Goal: Task Accomplishment & Management: Manage account settings

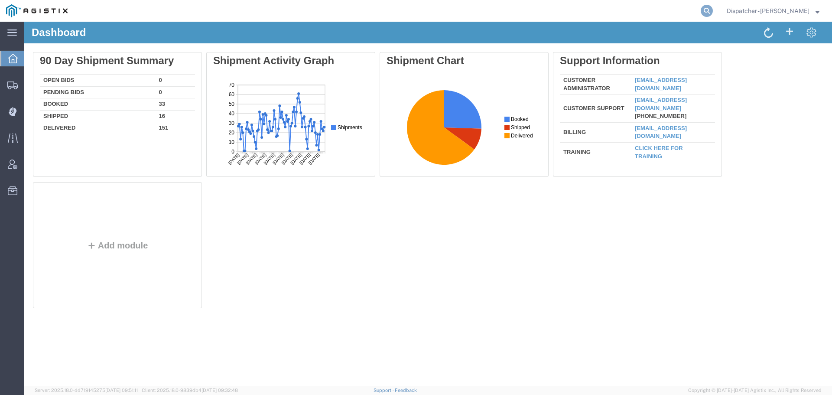
click at [702, 12] on icon at bounding box center [706, 11] width 12 height 12
type input "56767359"
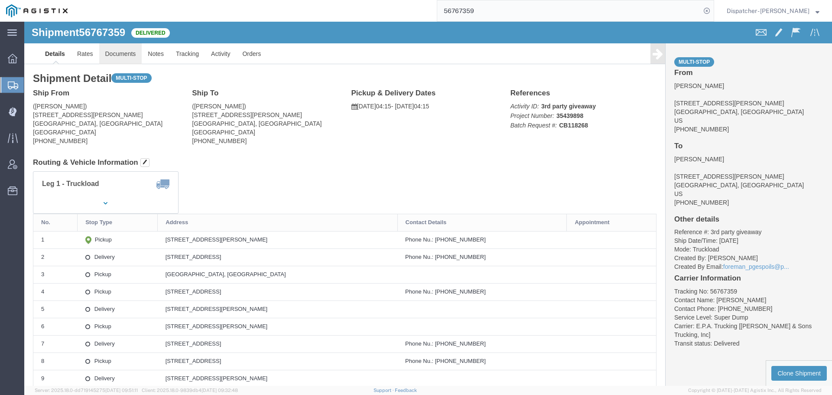
click link "Documents"
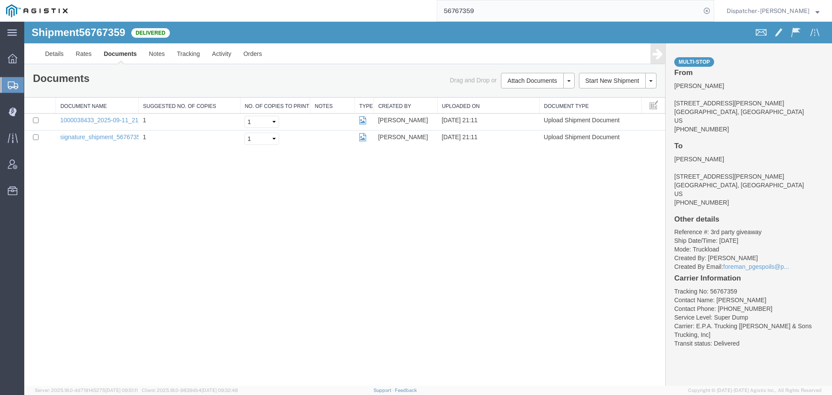
click at [81, 244] on div "Shipment 56767359 2 of 2 Delivered Details Rates Documents Notes Tracking Activ…" at bounding box center [427, 204] width 807 height 364
click at [515, 76] on button "Attach Documents" at bounding box center [532, 81] width 62 height 16
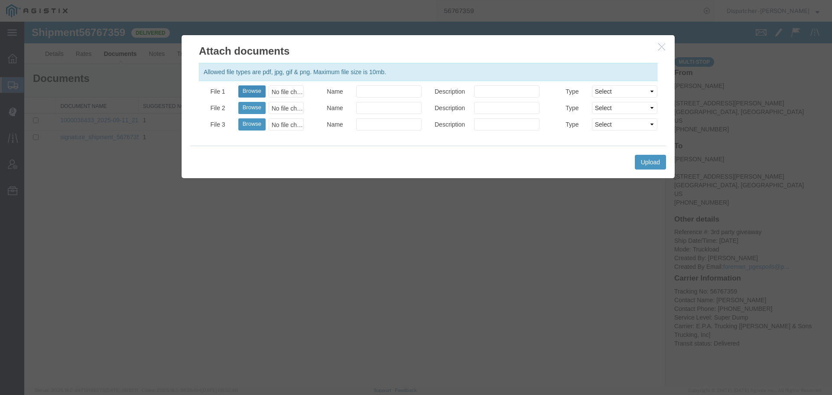
click at [260, 90] on button "Browse" at bounding box center [251, 91] width 27 height 12
type input "C:\fakepath\56767359trktag.pdf"
click at [644, 162] on button "Upload" at bounding box center [649, 162] width 31 height 15
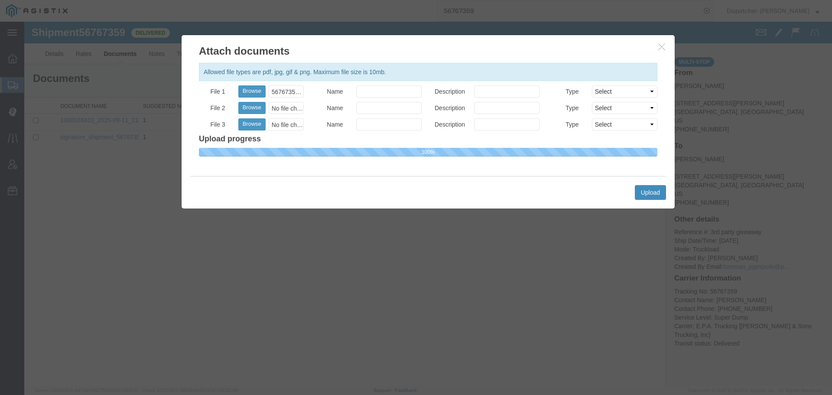
select select
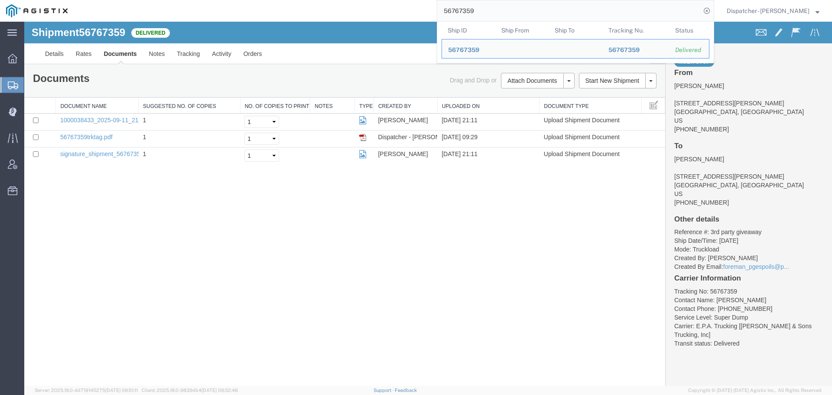
drag, startPoint x: 498, startPoint y: 10, endPoint x: 343, endPoint y: 11, distance: 155.1
click at [346, 11] on div "56767359 Ship ID Ship From Ship To Tracking Nu. Status Ship ID 56767359 Ship Fr…" at bounding box center [394, 11] width 640 height 22
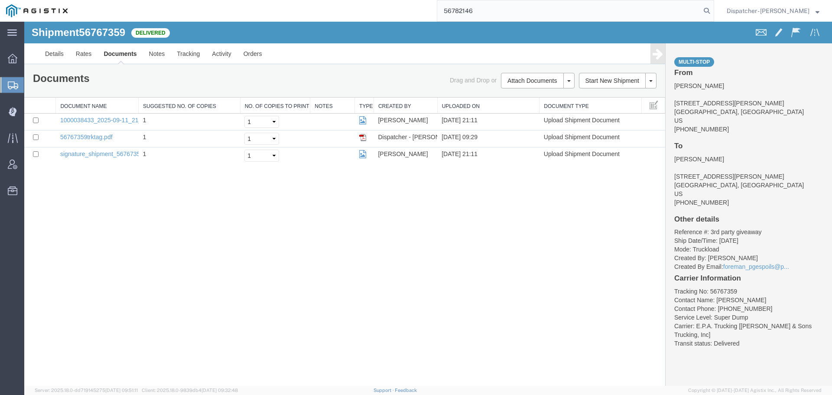
type input "56782146"
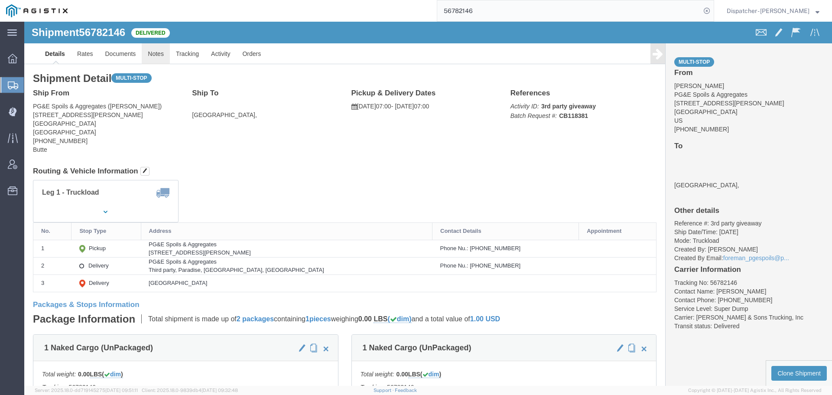
click link "Notes"
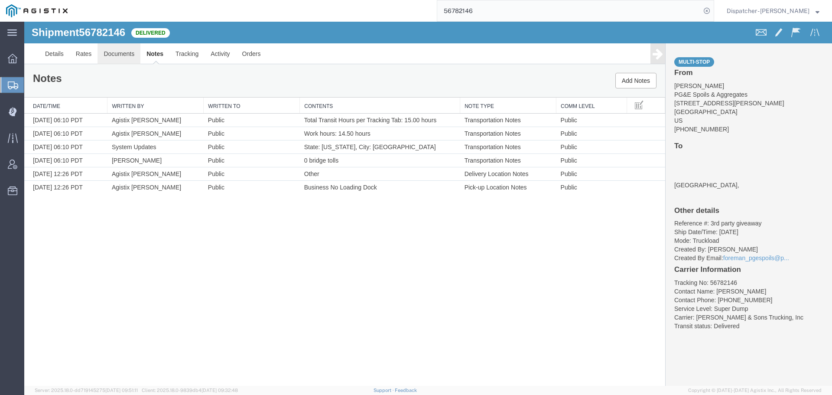
click at [123, 57] on link "Documents" at bounding box center [118, 53] width 43 height 21
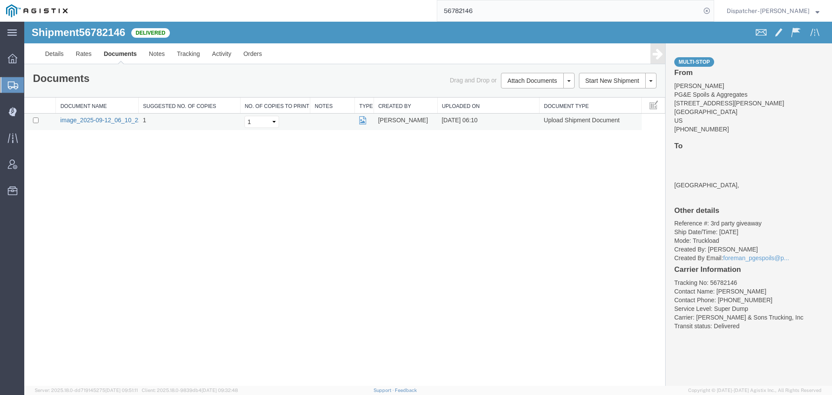
click at [91, 117] on link "image_2025-09-12_06_10_22.jpg" at bounding box center [105, 120] width 91 height 7
drag, startPoint x: 485, startPoint y: 11, endPoint x: 369, endPoint y: 16, distance: 115.7
click at [397, 14] on div "56782146" at bounding box center [394, 11] width 640 height 22
type input "567507922"
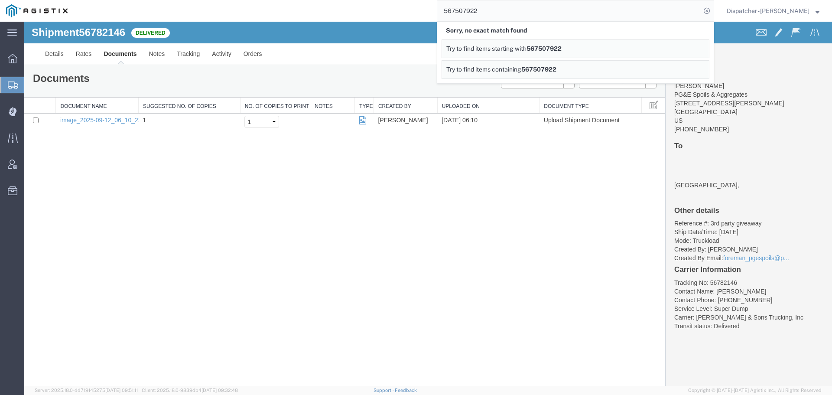
drag, startPoint x: 511, startPoint y: 32, endPoint x: 425, endPoint y: 22, distance: 85.9
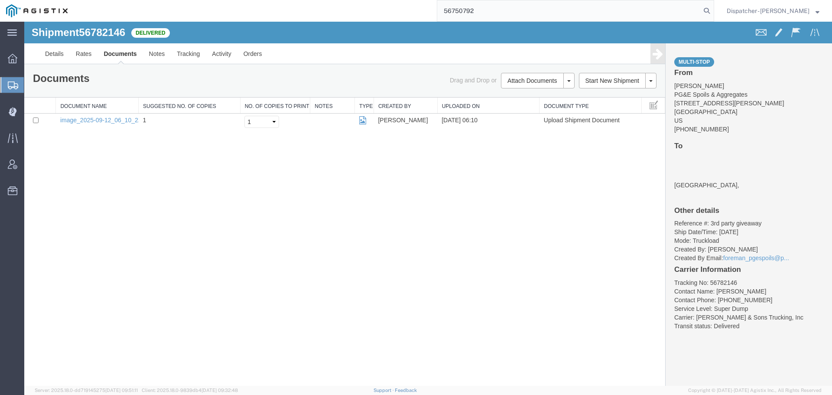
type input "56750792"
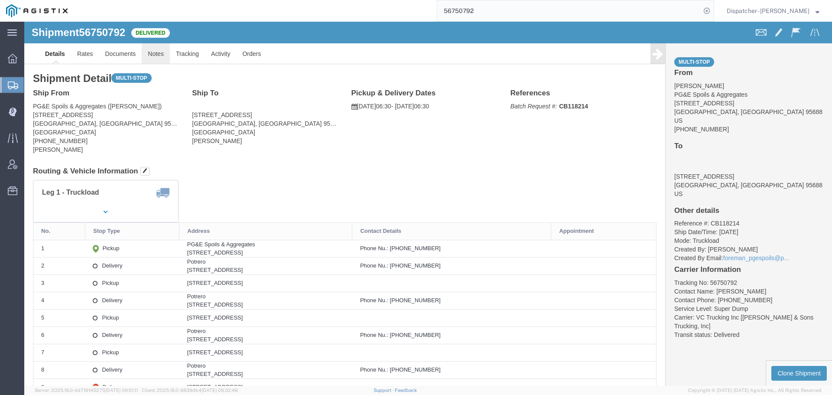
click link "Notes"
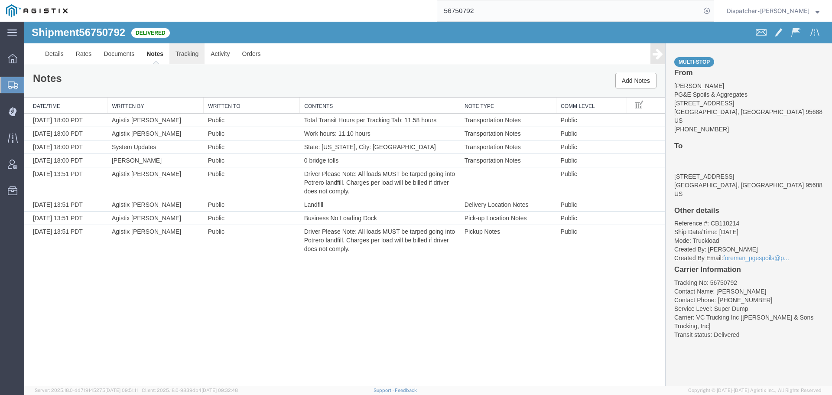
click at [194, 55] on link "Tracking" at bounding box center [186, 53] width 35 height 21
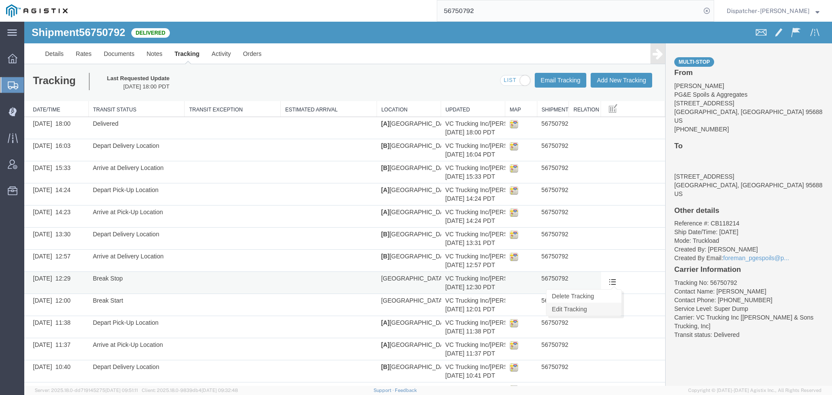
click at [600, 307] on link "Edit Tracking" at bounding box center [583, 308] width 75 height 13
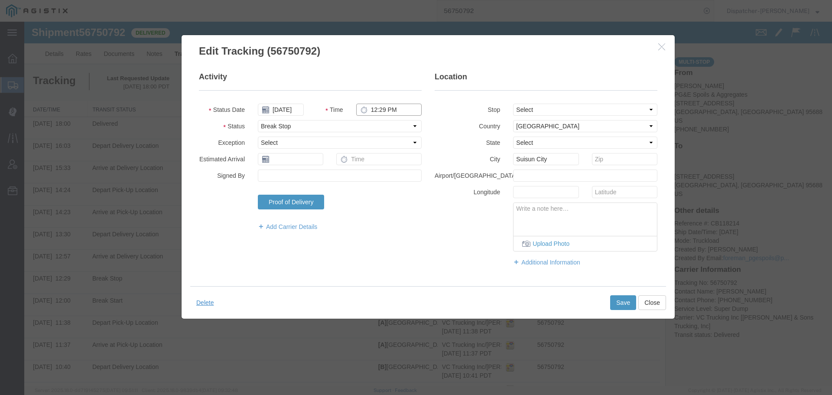
click at [395, 104] on input "12:29 PM" at bounding box center [388, 110] width 65 height 12
type input "12:30 PM"
click at [628, 303] on button "Save" at bounding box center [623, 302] width 26 height 15
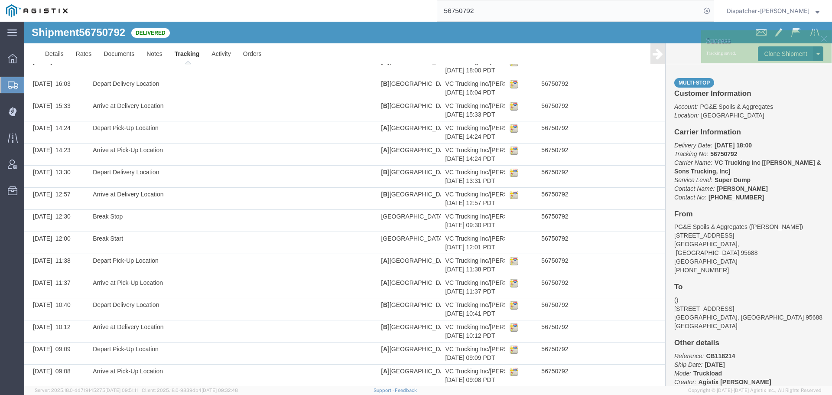
scroll to position [182, 0]
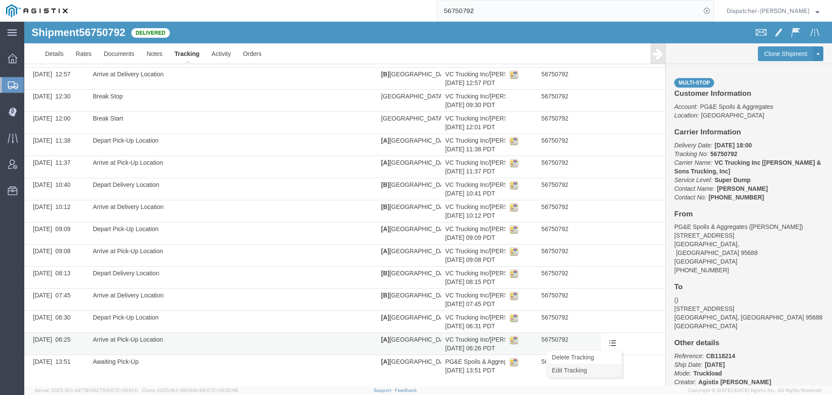
click at [599, 371] on link "Edit Tracking" at bounding box center [583, 369] width 75 height 13
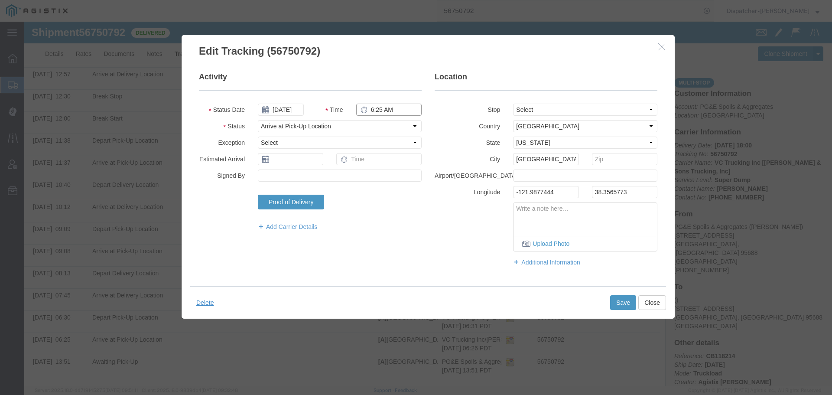
click at [379, 109] on input "6:25 AM" at bounding box center [388, 110] width 65 height 12
type input "6:30 AM"
click at [615, 306] on button "Save" at bounding box center [623, 302] width 26 height 15
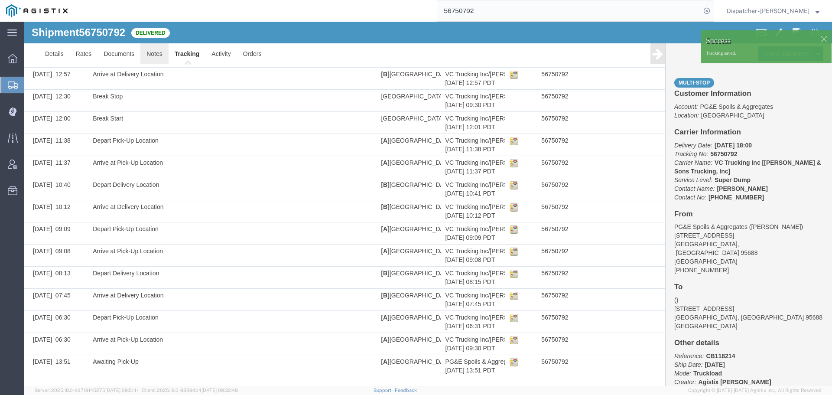
click at [154, 55] on link "Notes" at bounding box center [154, 53] width 28 height 21
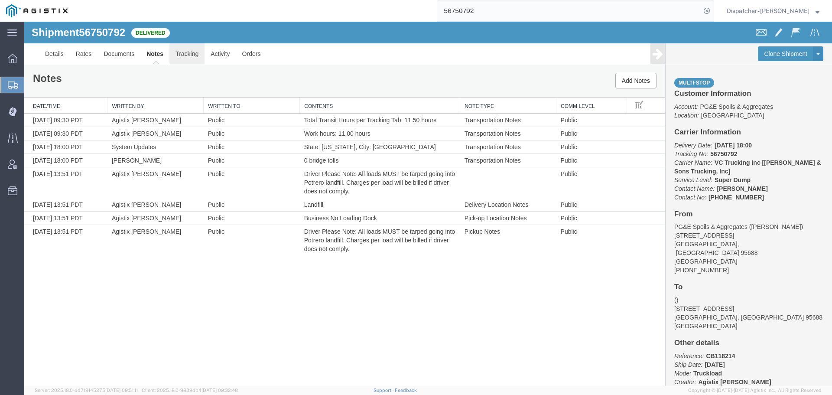
click at [189, 55] on link "Tracking" at bounding box center [186, 53] width 35 height 21
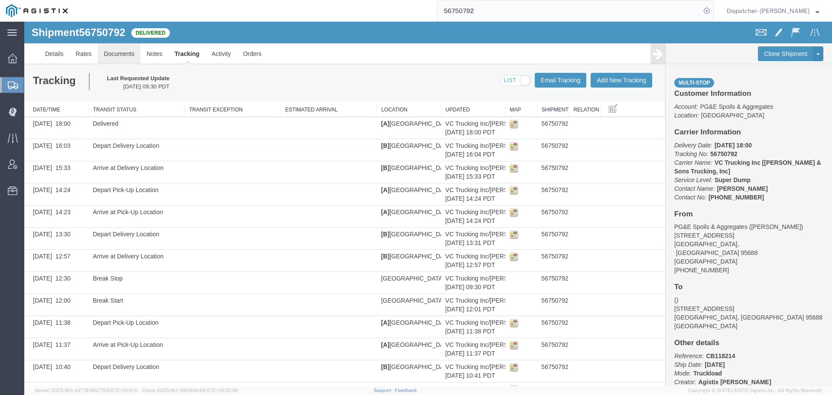
click at [123, 51] on link "Documents" at bounding box center [118, 53] width 43 height 21
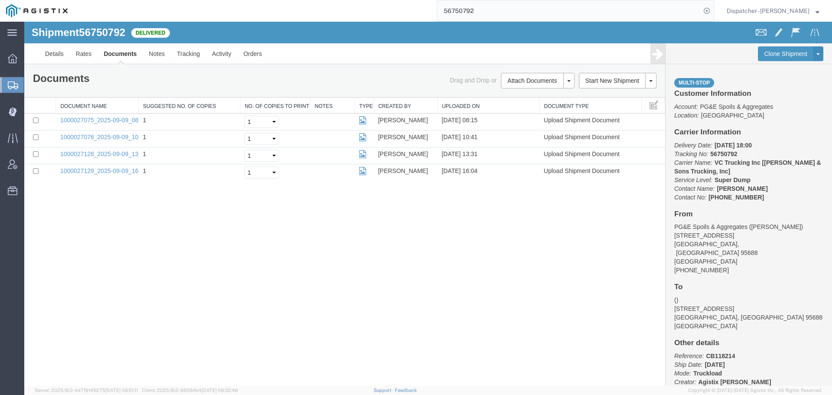
click at [100, 254] on div "Shipment 56750792 4 of 4 Delivered Details Rates Documents Notes Tracking Activ…" at bounding box center [427, 204] width 807 height 364
click at [521, 82] on button "Attach Documents" at bounding box center [532, 81] width 62 height 16
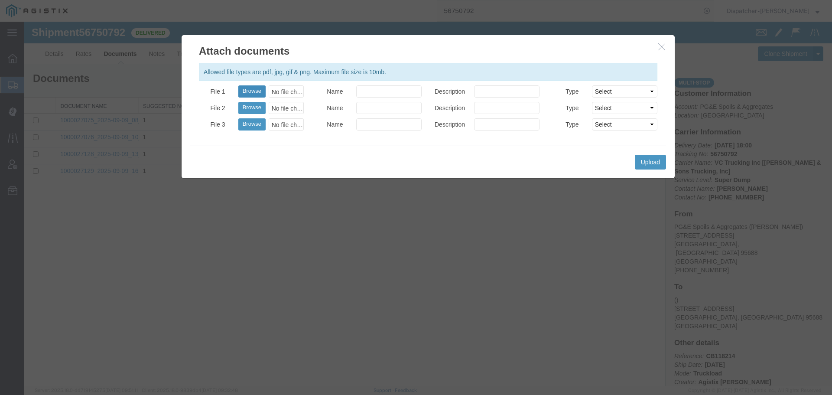
click at [252, 91] on button "Browse" at bounding box center [251, 91] width 27 height 12
type input "C:\fakepath\56750792trktag.pdf"
click at [641, 165] on button "Upload" at bounding box center [649, 162] width 31 height 15
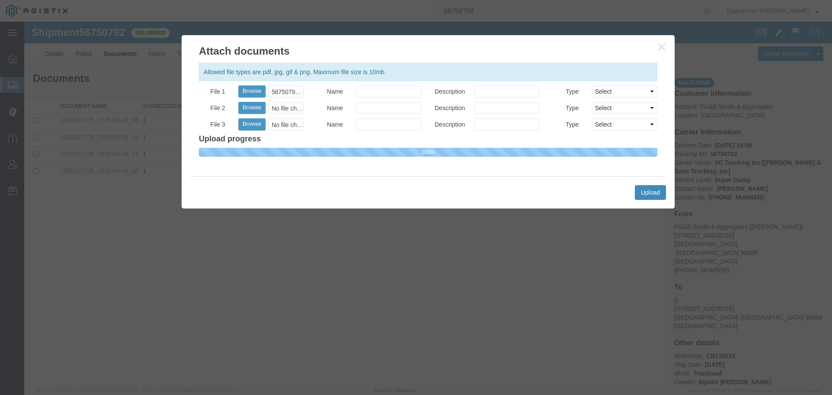
select select
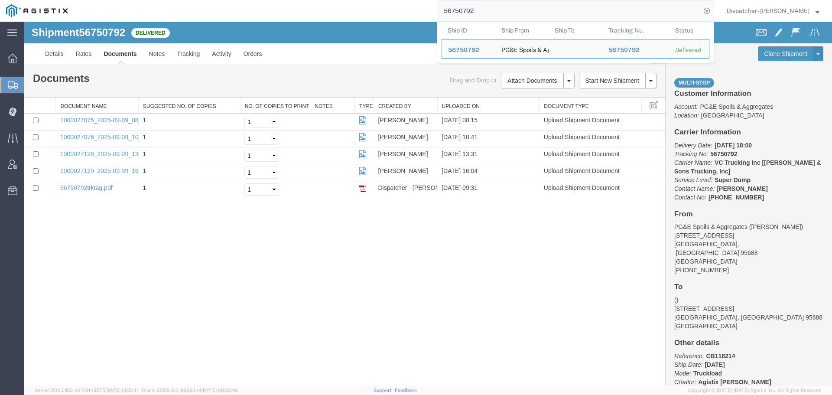
drag, startPoint x: 469, startPoint y: 16, endPoint x: 381, endPoint y: 20, distance: 88.4
click at [381, 20] on div "56750792 Ship ID Ship From Ship To Tracking Nu. Status Ship ID 56750792 Ship Fr…" at bounding box center [394, 11] width 640 height 22
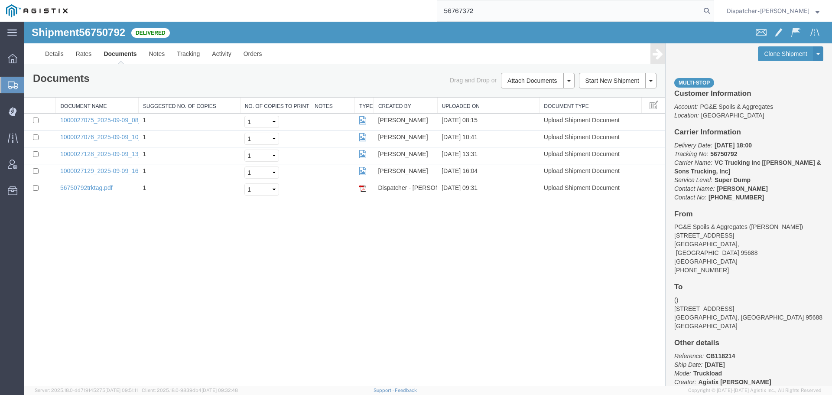
type input "56767372"
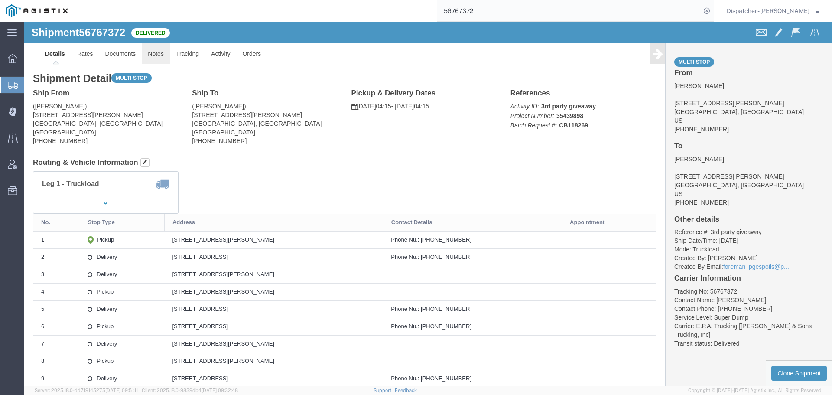
click link "Notes"
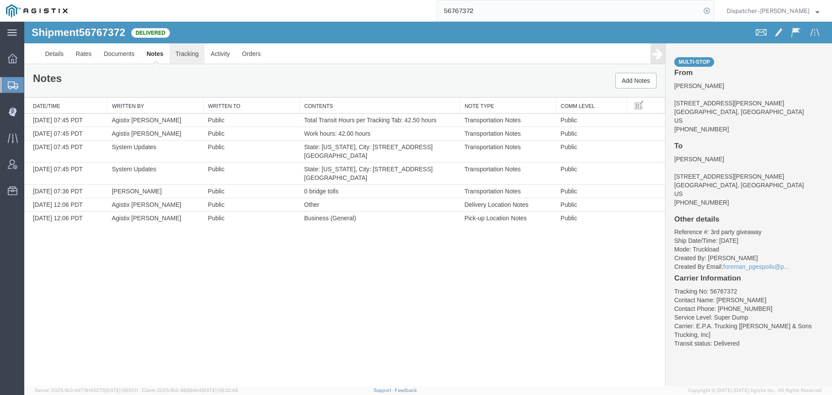
click at [185, 55] on link "Tracking" at bounding box center [186, 53] width 35 height 21
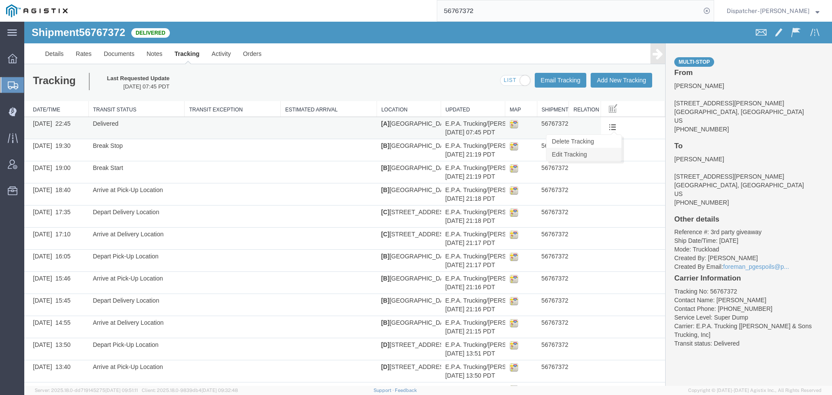
click at [591, 154] on link "Edit Tracking" at bounding box center [583, 154] width 75 height 13
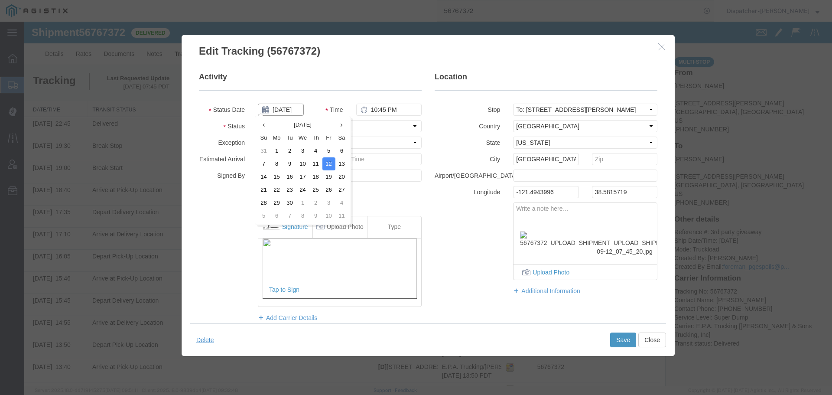
click at [283, 110] on input "[DATE]" at bounding box center [281, 110] width 46 height 12
click at [314, 163] on td "11" at bounding box center [315, 163] width 13 height 13
type input "[DATE]"
click at [624, 337] on button "Save" at bounding box center [623, 339] width 26 height 15
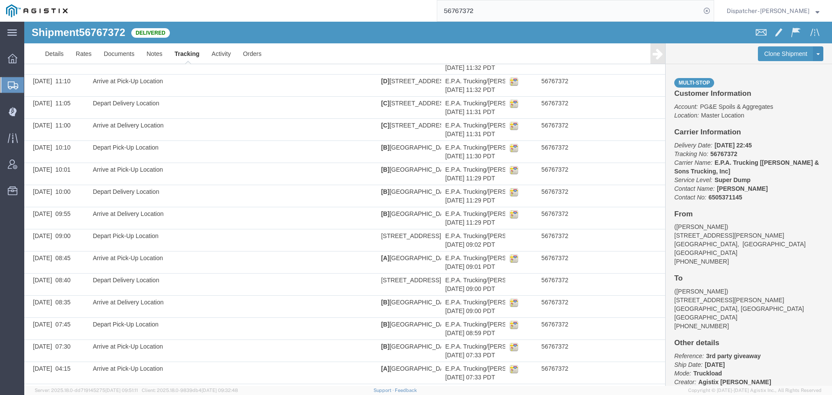
scroll to position [448, 0]
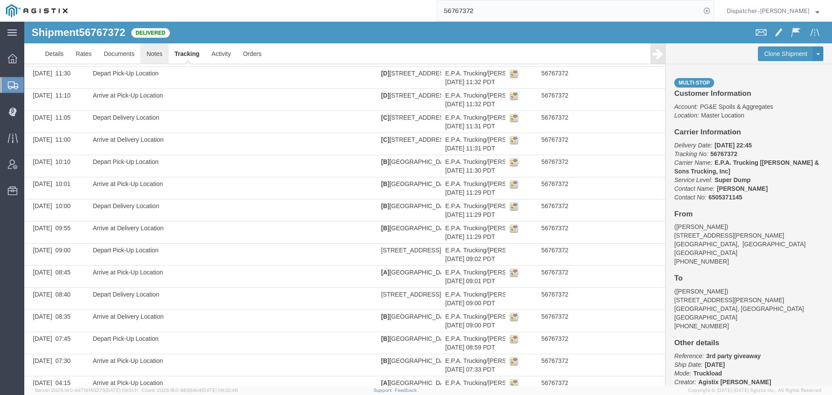
click at [150, 54] on link "Notes" at bounding box center [154, 53] width 28 height 21
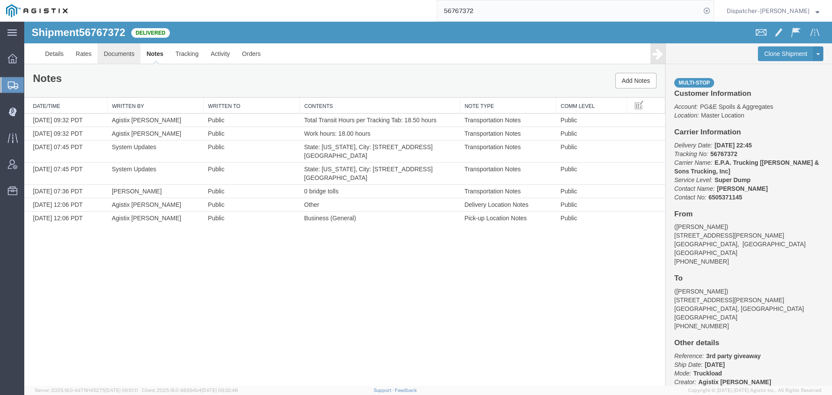
click at [121, 55] on link "Documents" at bounding box center [118, 53] width 43 height 21
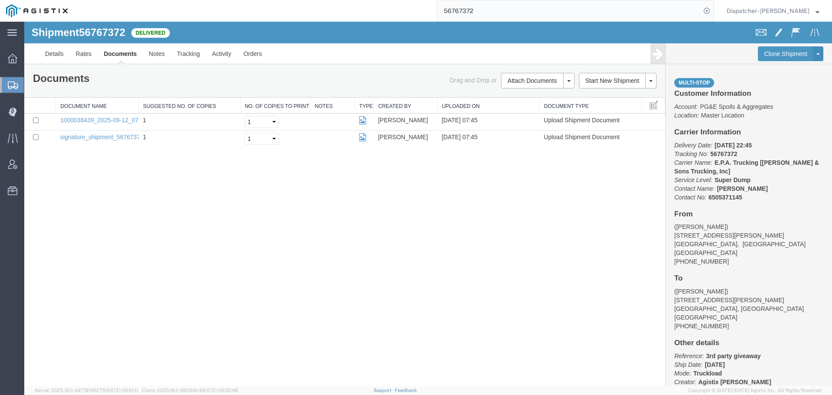
click at [141, 234] on div "Shipment 56767372 2 of 2 Delivered Details Rates Documents Notes Tracking Activ…" at bounding box center [427, 204] width 807 height 364
click at [529, 77] on button "Attach Documents" at bounding box center [532, 81] width 62 height 16
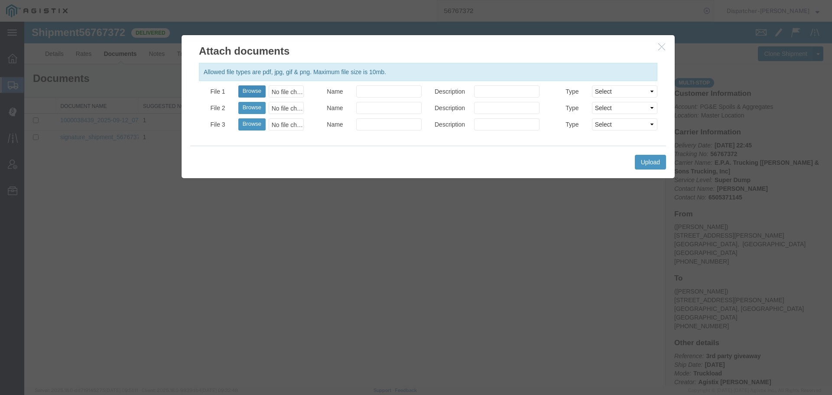
click at [253, 90] on button "Browse" at bounding box center [251, 91] width 27 height 12
type input "C:\fakepath\56767372trktag.pdf"
click at [662, 156] on button "Upload" at bounding box center [649, 162] width 31 height 15
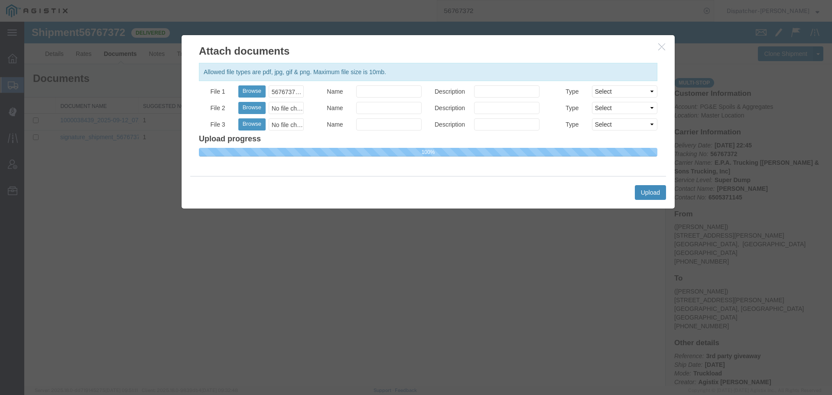
select select
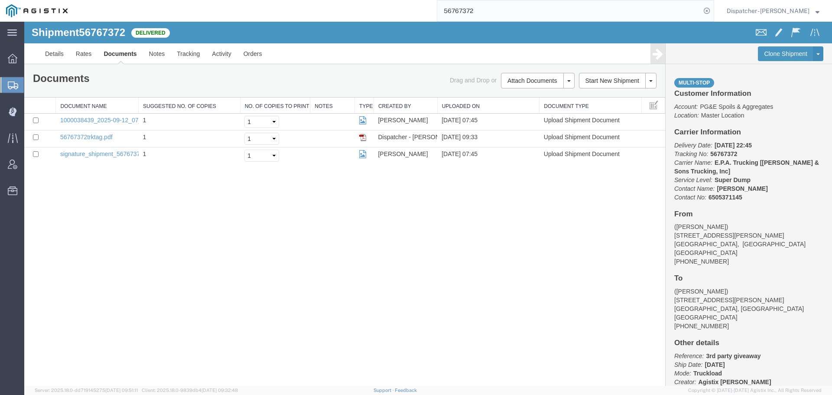
drag, startPoint x: 488, startPoint y: 13, endPoint x: 394, endPoint y: 13, distance: 94.4
click at [422, 13] on div "56767372" at bounding box center [394, 11] width 640 height 22
type input "56737815"
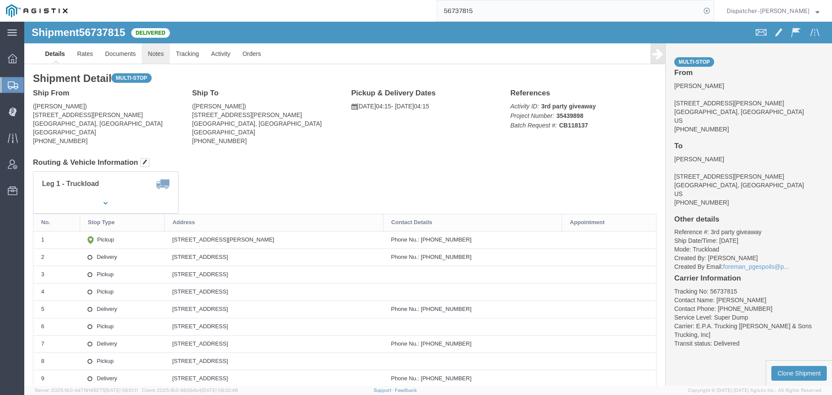
click link "Notes"
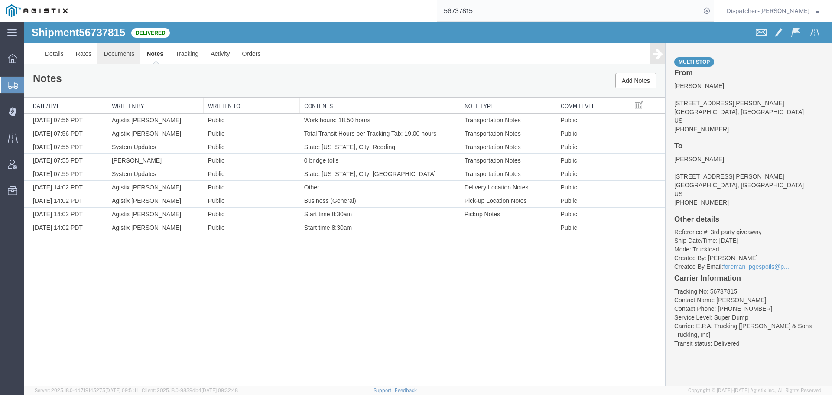
click at [122, 53] on link "Documents" at bounding box center [118, 53] width 43 height 21
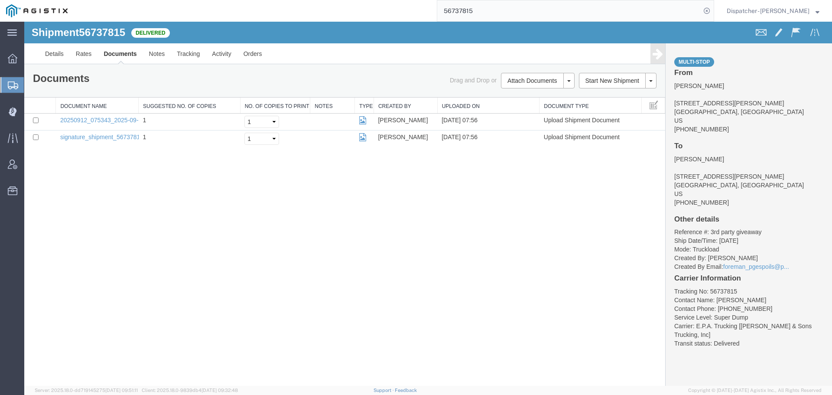
click at [95, 255] on div "Shipment 56737815 2 of 2 Delivered Details Rates Documents Notes Tracking Activ…" at bounding box center [427, 204] width 807 height 364
drag, startPoint x: 94, startPoint y: 224, endPoint x: 100, endPoint y: 222, distance: 7.3
click at [95, 223] on div "Shipment 56737815 2 of 2 Delivered Details Rates Documents Notes Tracking Activ…" at bounding box center [427, 204] width 807 height 364
click at [523, 80] on button "Attach Documents" at bounding box center [532, 81] width 62 height 16
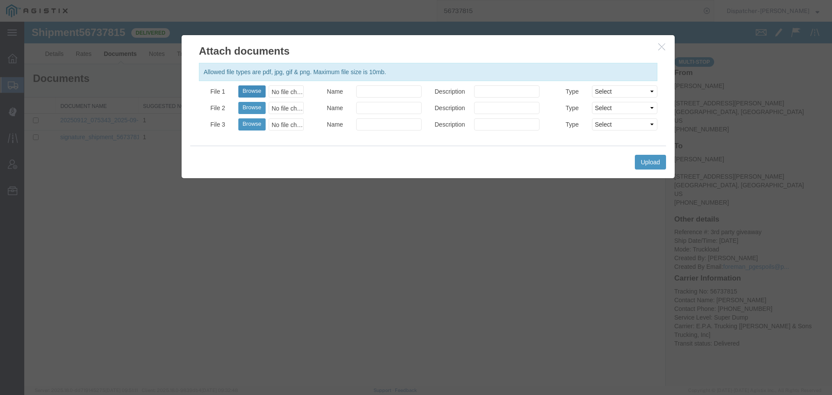
click at [246, 92] on button "Browse" at bounding box center [251, 91] width 27 height 12
type input "C:\fakepath\56737815trktag.pdf"
click at [634, 161] on button "Upload" at bounding box center [649, 162] width 31 height 15
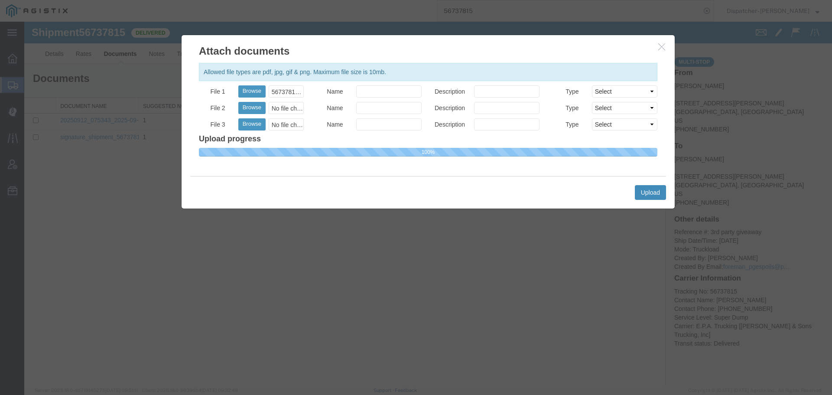
select select
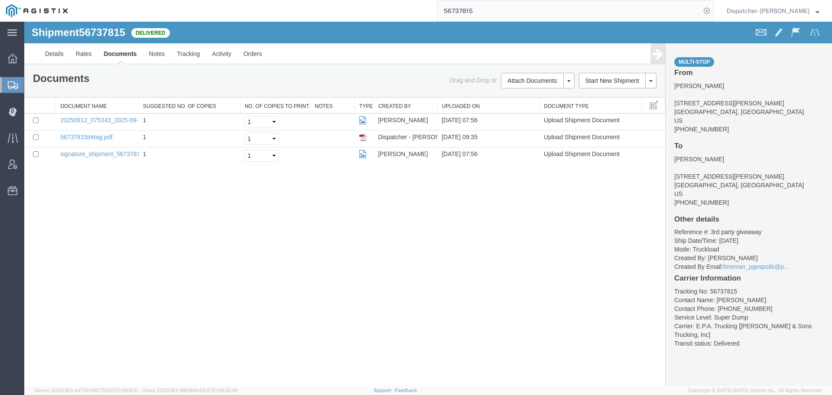
drag, startPoint x: 480, startPoint y: 15, endPoint x: 400, endPoint y: 19, distance: 79.8
click at [412, 19] on div "56737815" at bounding box center [394, 11] width 640 height 22
type input "56751172"
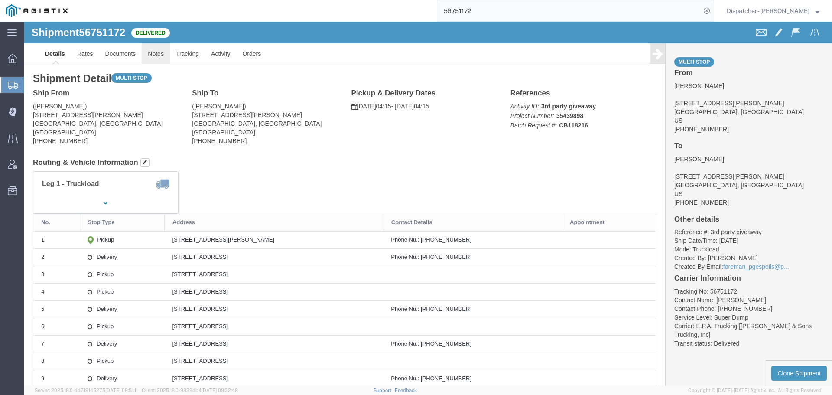
click link "Notes"
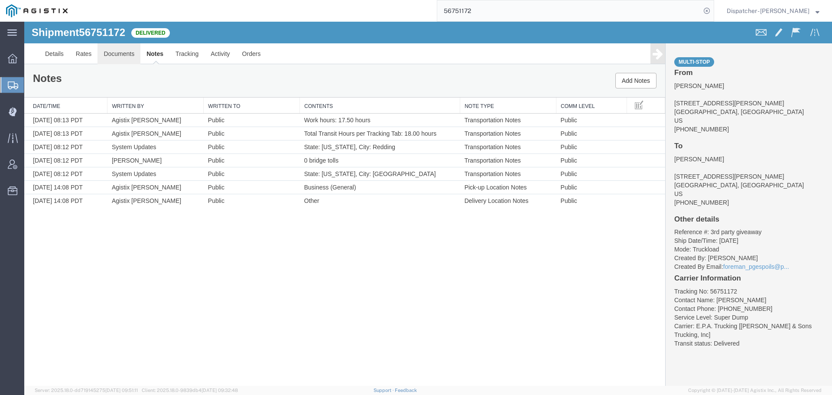
click at [126, 50] on link "Documents" at bounding box center [118, 53] width 43 height 21
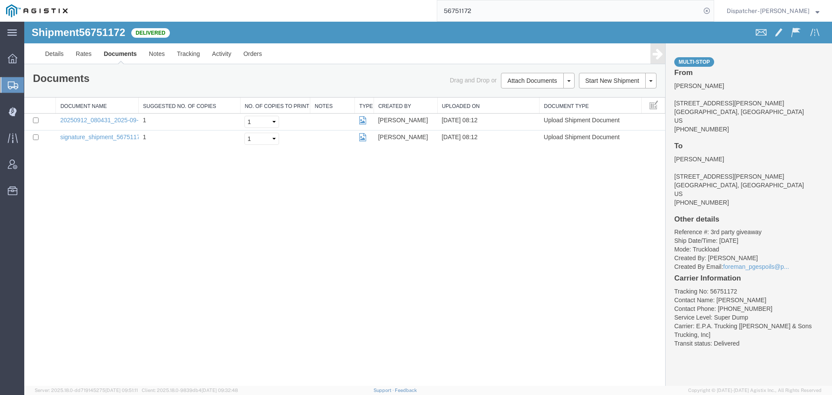
click at [140, 278] on div "Shipment 56751172 2 of 2 Delivered Details Rates Documents Notes Tracking Activ…" at bounding box center [427, 204] width 807 height 364
click at [514, 76] on button "Attach Documents" at bounding box center [532, 81] width 62 height 16
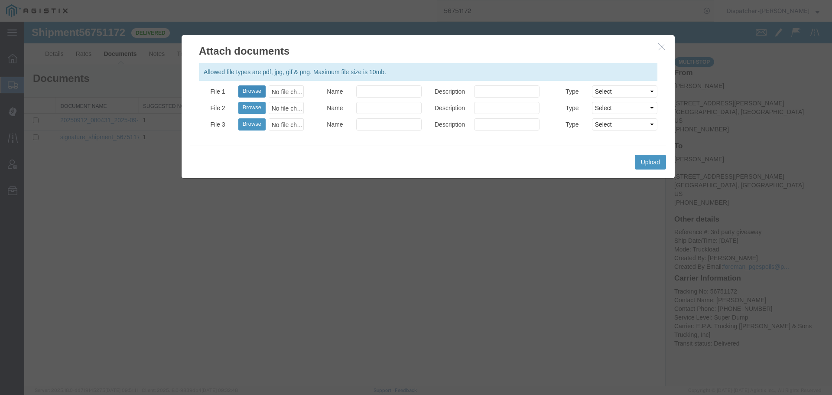
click at [245, 91] on button "Browse" at bounding box center [251, 91] width 27 height 12
type input "C:\fakepath\56751172trktag.pdf"
click at [657, 159] on button "Upload" at bounding box center [649, 162] width 31 height 15
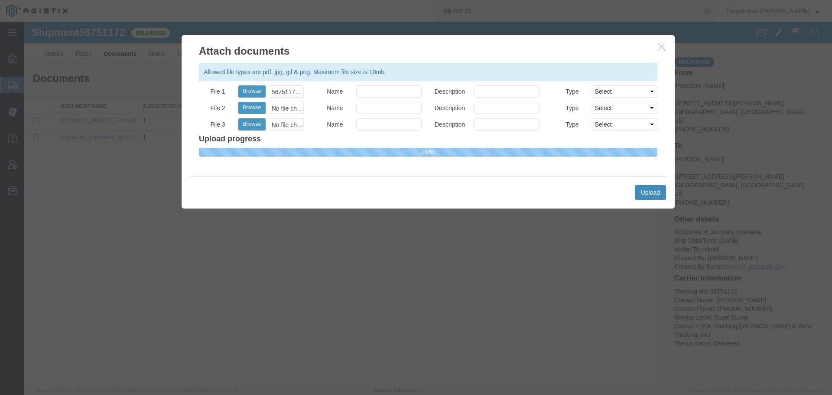
select select
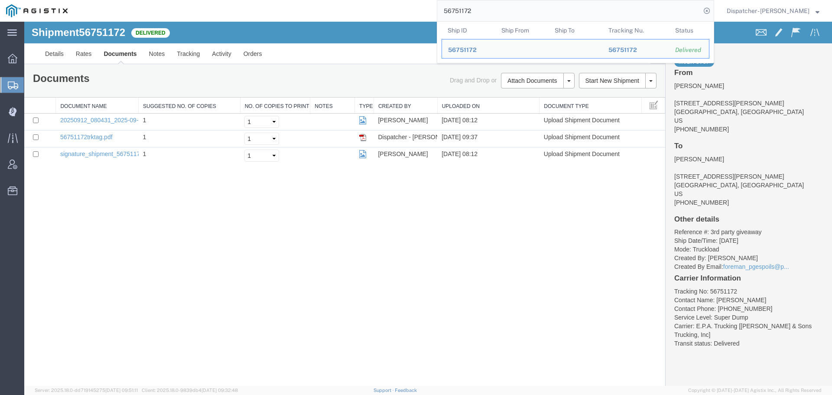
drag, startPoint x: 481, startPoint y: 13, endPoint x: 417, endPoint y: 13, distance: 64.5
click at [419, 14] on div "56751172 Ship ID Ship From Ship To Tracking Nu. Status Ship ID 56751172 Ship Fr…" at bounding box center [394, 11] width 640 height 22
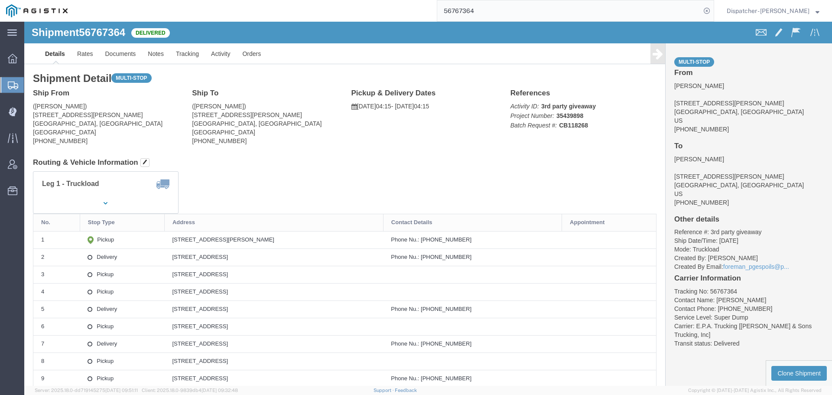
click at [475, 14] on input "56767364" at bounding box center [568, 10] width 263 height 21
type input "56767362"
drag, startPoint x: 115, startPoint y: 55, endPoint x: 91, endPoint y: 34, distance: 32.5
click link "Documents"
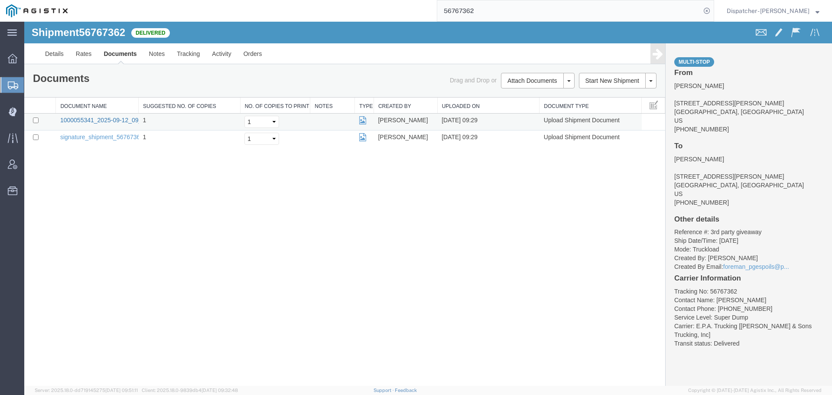
click at [78, 120] on link "1000055341_2025-09-12_09_29_07.jpg" at bounding box center [114, 120] width 108 height 7
drag, startPoint x: 483, startPoint y: 18, endPoint x: 398, endPoint y: 9, distance: 85.4
click at [398, 9] on div "56767362" at bounding box center [394, 11] width 640 height 22
type input "5"
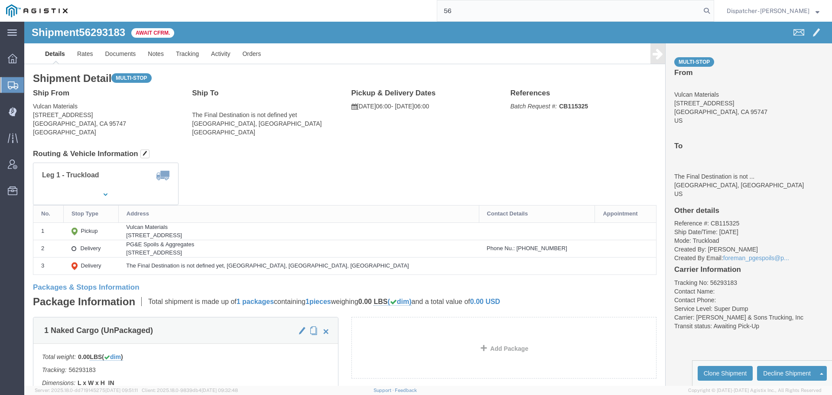
type input "5"
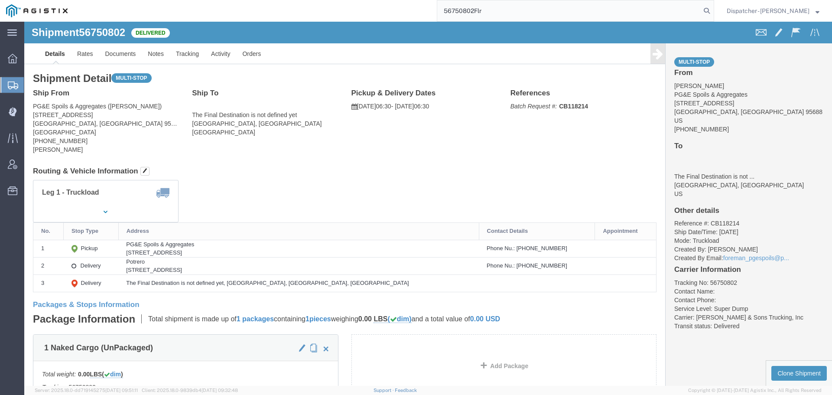
type input "56750802Flr"
click at [6, 60] on div at bounding box center [12, 58] width 24 height 17
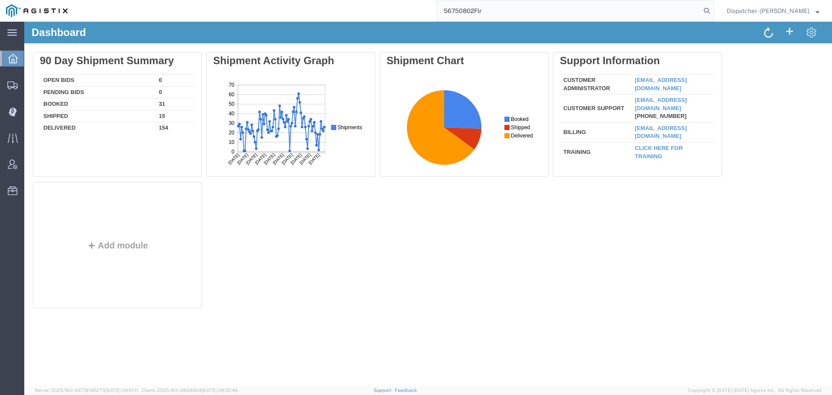
drag, startPoint x: 485, startPoint y: 7, endPoint x: 351, endPoint y: 15, distance: 134.1
click at [368, 14] on div "56750802Flr" at bounding box center [394, 11] width 640 height 22
type input "56767376"
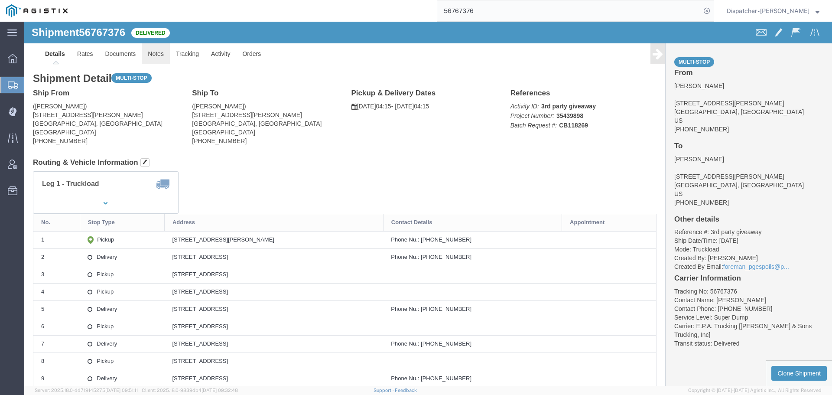
click link "Notes"
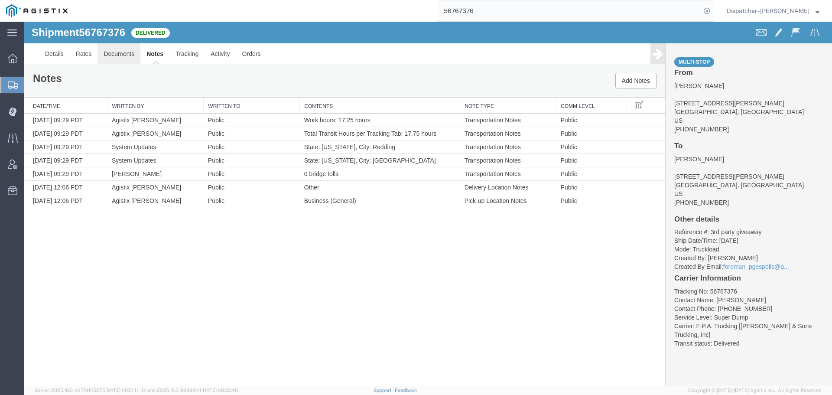
click at [110, 55] on link "Documents" at bounding box center [118, 53] width 43 height 21
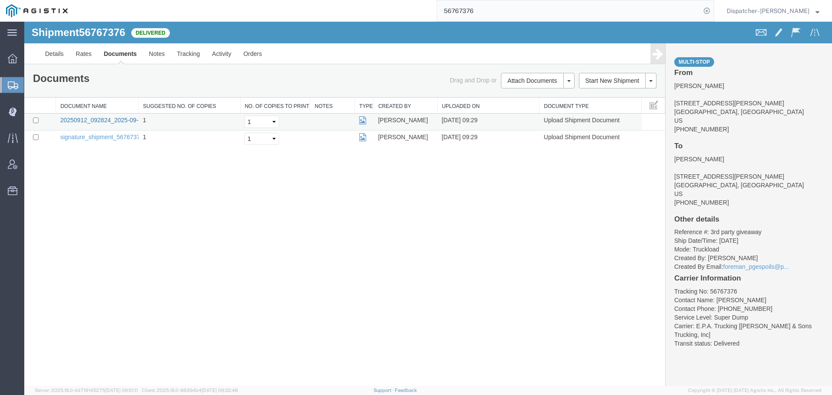
click at [103, 117] on link "20250912_092824_2025-09-12_09_29_23.jpg" at bounding box center [122, 120] width 125 height 7
